Goal: Check status

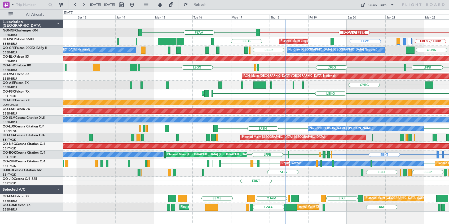
click at [318, 29] on div "FZQA // EBBR FZAA" at bounding box center [255, 32] width 385 height 9
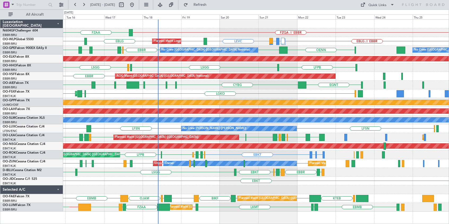
click at [259, 34] on div "FZAA FZQA // EBBR LEVC [PERSON_NAME] or LEVC EHBK or LEVC EBLG EBLG LIML EBLG /…" at bounding box center [255, 116] width 385 height 192
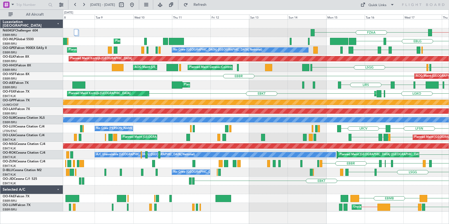
click at [381, 41] on div "FZQA // EBBR FZAA EBLG LIML Planned Maint Liege Planned Maint Liege EBLG LEVC […" at bounding box center [255, 116] width 385 height 192
